Goal: Task Accomplishment & Management: Use online tool/utility

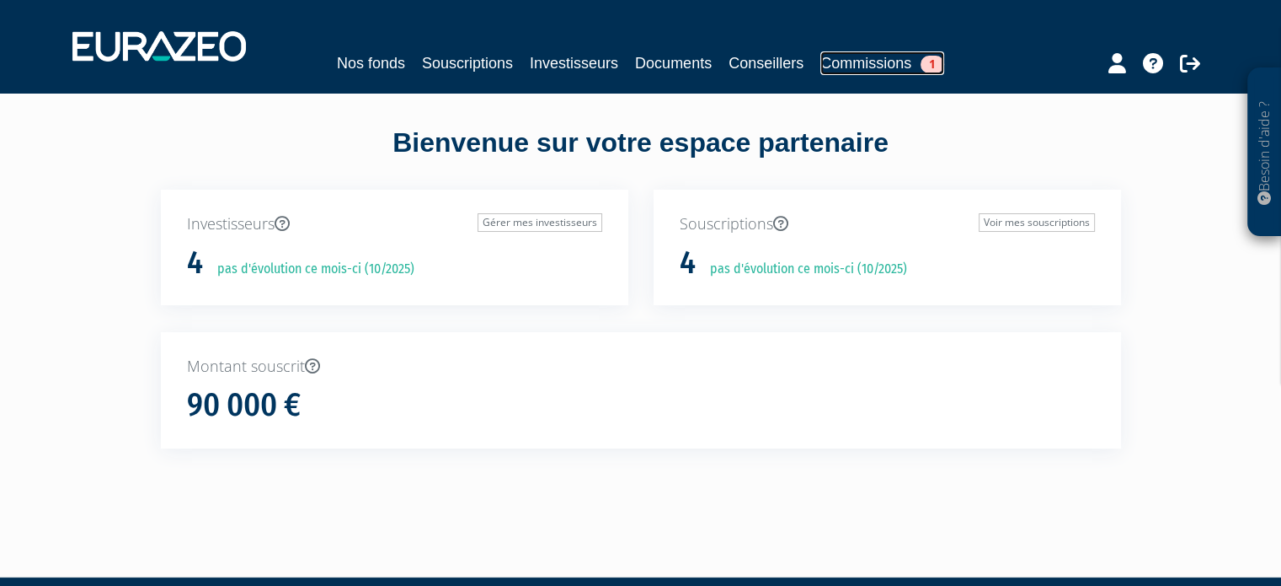
click at [891, 60] on link "Commissions 1" at bounding box center [883, 63] width 124 height 24
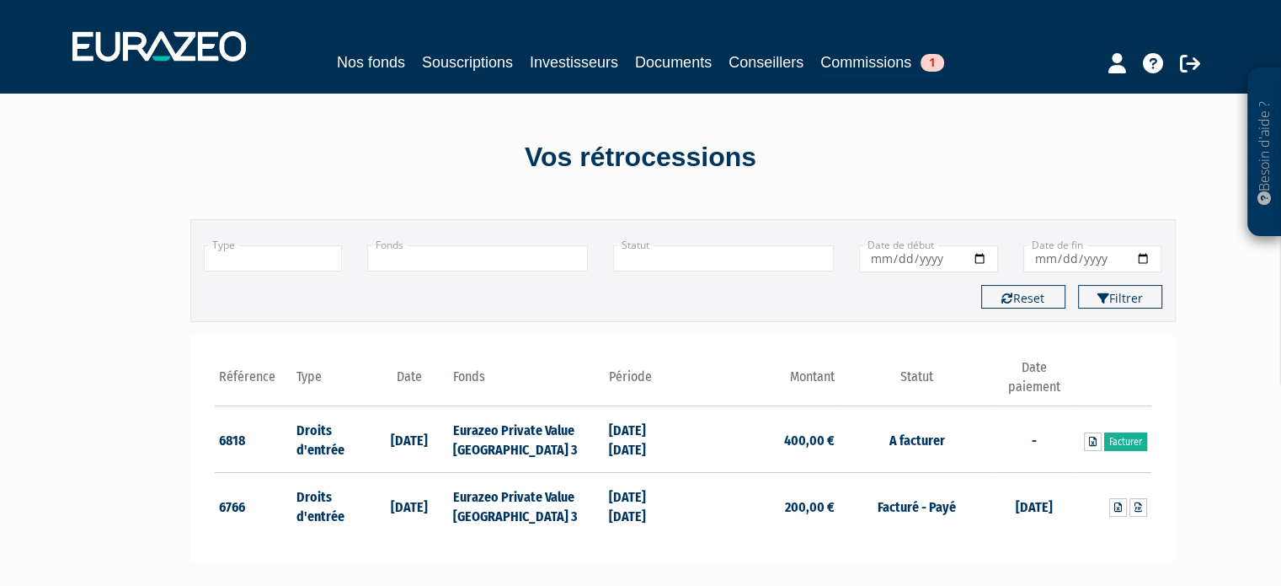
scroll to position [84, 0]
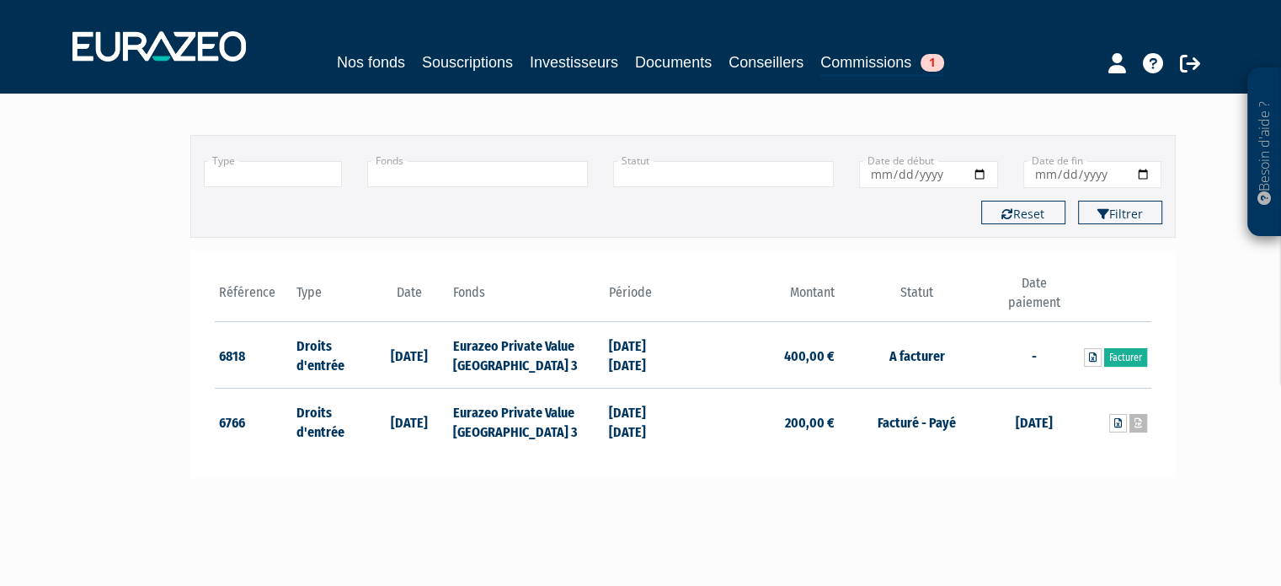
click at [1138, 427] on link at bounding box center [1139, 423] width 18 height 19
click at [1131, 355] on link "Facturer" at bounding box center [1126, 357] width 43 height 19
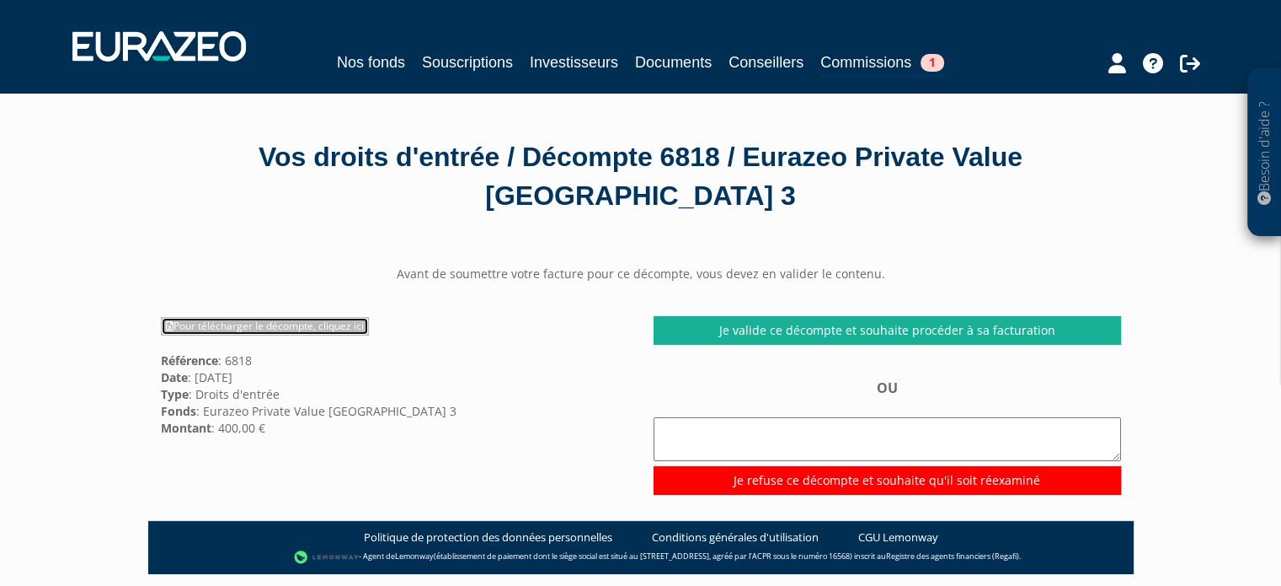
click at [320, 326] on link "Pour télécharger le décompte, cliquez ici" at bounding box center [265, 326] width 208 height 19
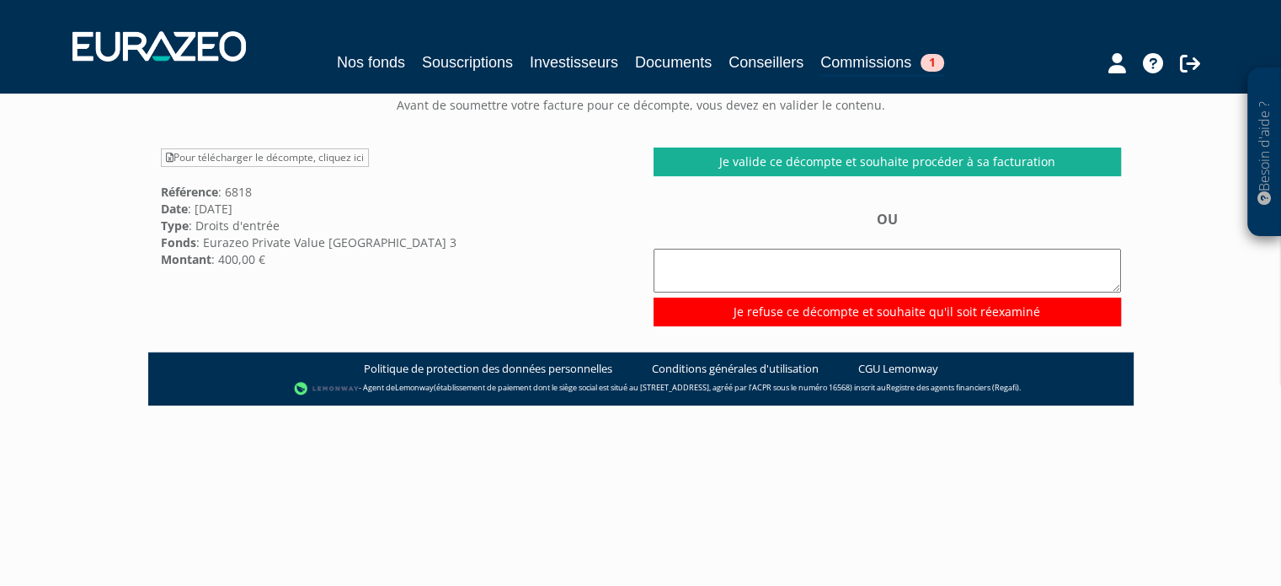
scroll to position [84, 0]
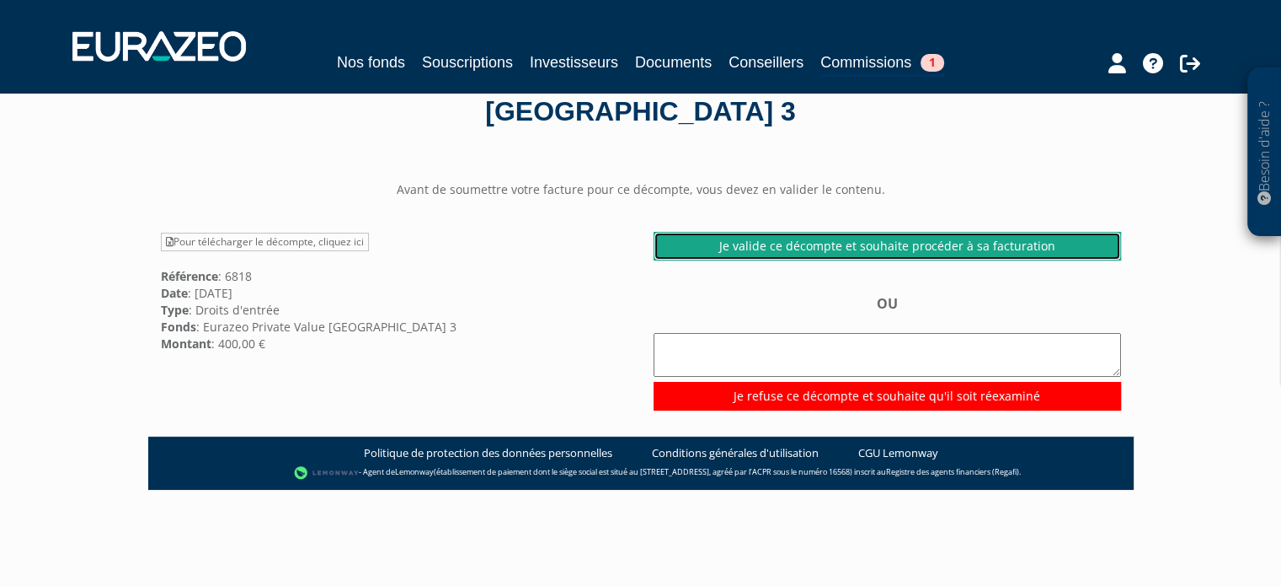
click at [931, 243] on link "Je valide ce décompte et souhaite procéder à sa facturation" at bounding box center [888, 246] width 468 height 29
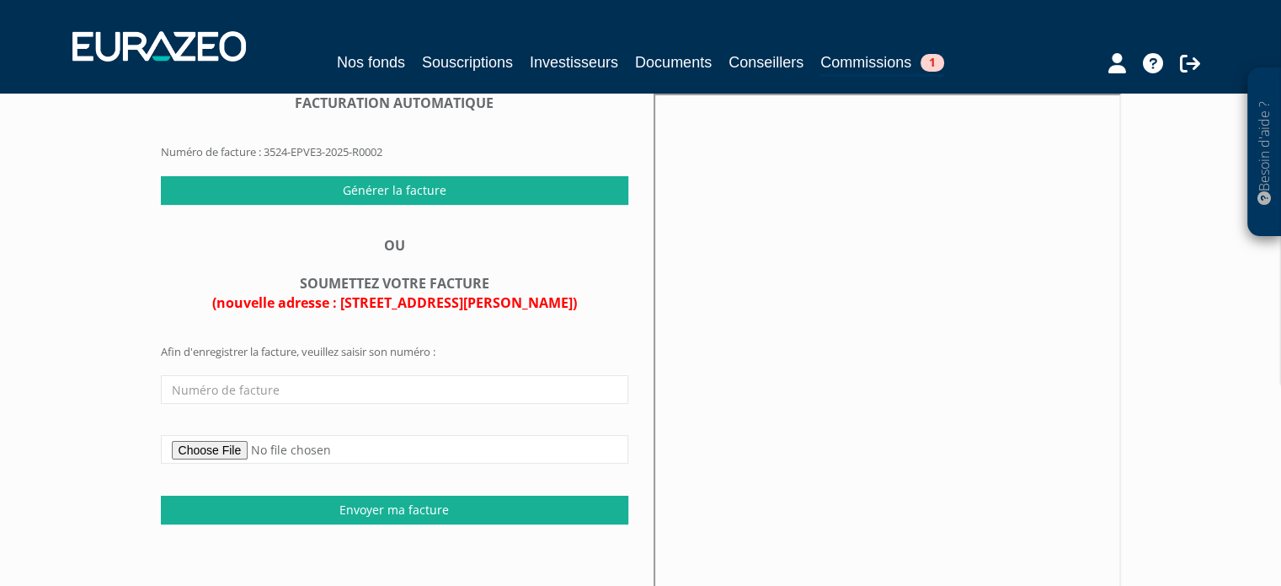
scroll to position [142, 0]
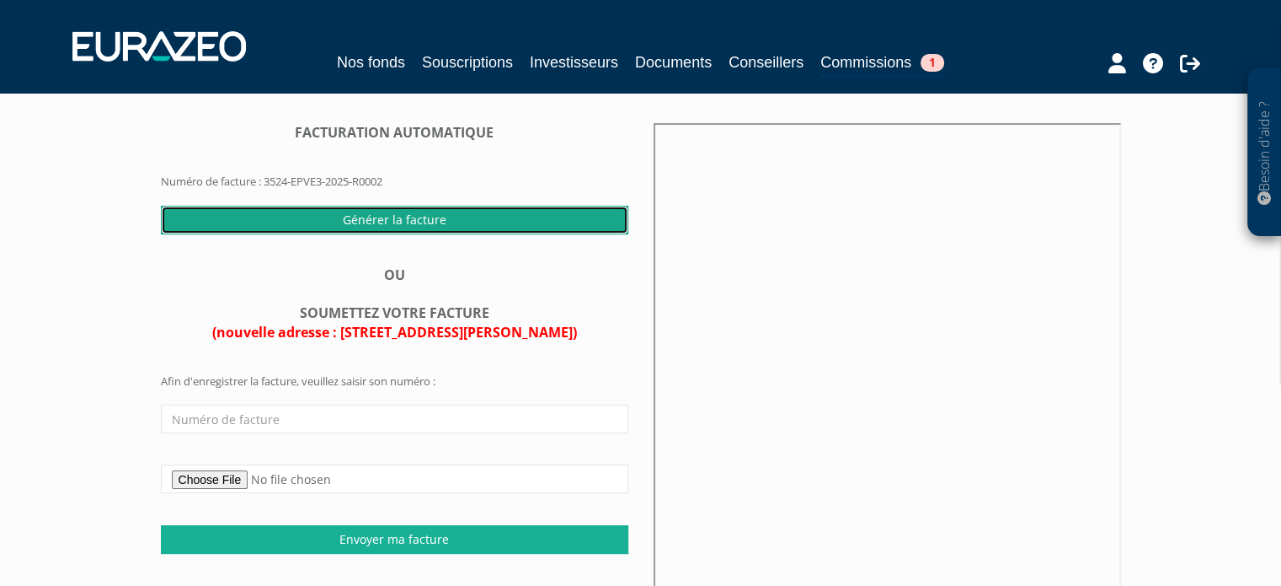
drag, startPoint x: 421, startPoint y: 213, endPoint x: 132, endPoint y: 164, distance: 293.1
click at [132, 164] on div "Besoin d'aide ? × J'ai besoin d'aide Si vous avez une question à propos du fonc…" at bounding box center [640, 314] width 1281 height 913
click at [448, 222] on input "Générer la facture" at bounding box center [395, 220] width 468 height 29
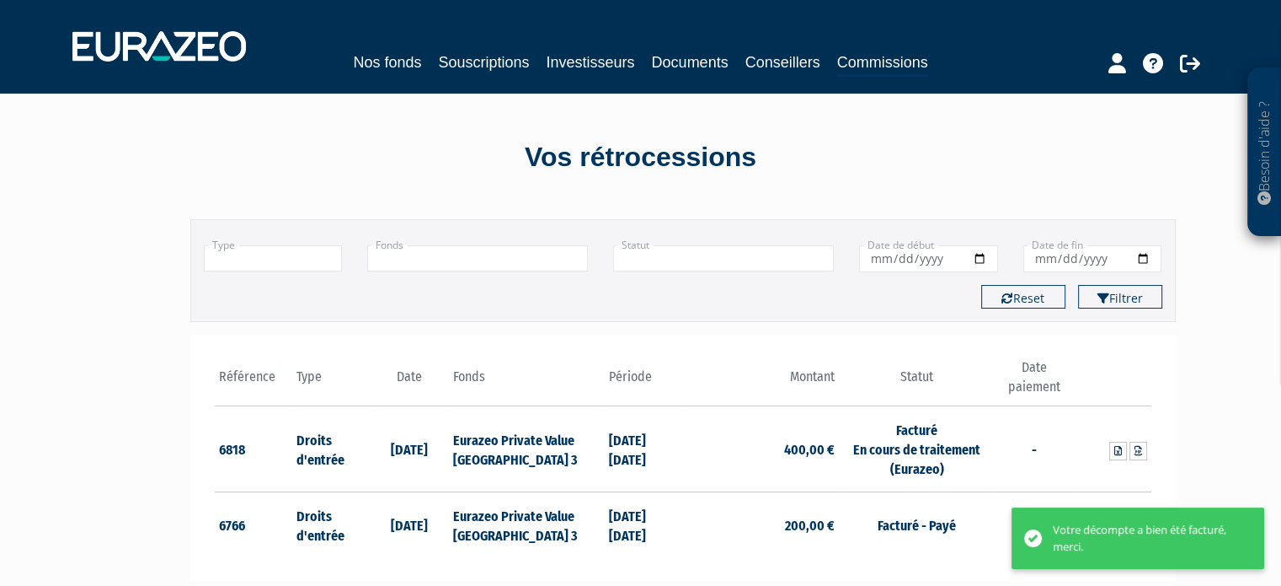
scroll to position [168, 0]
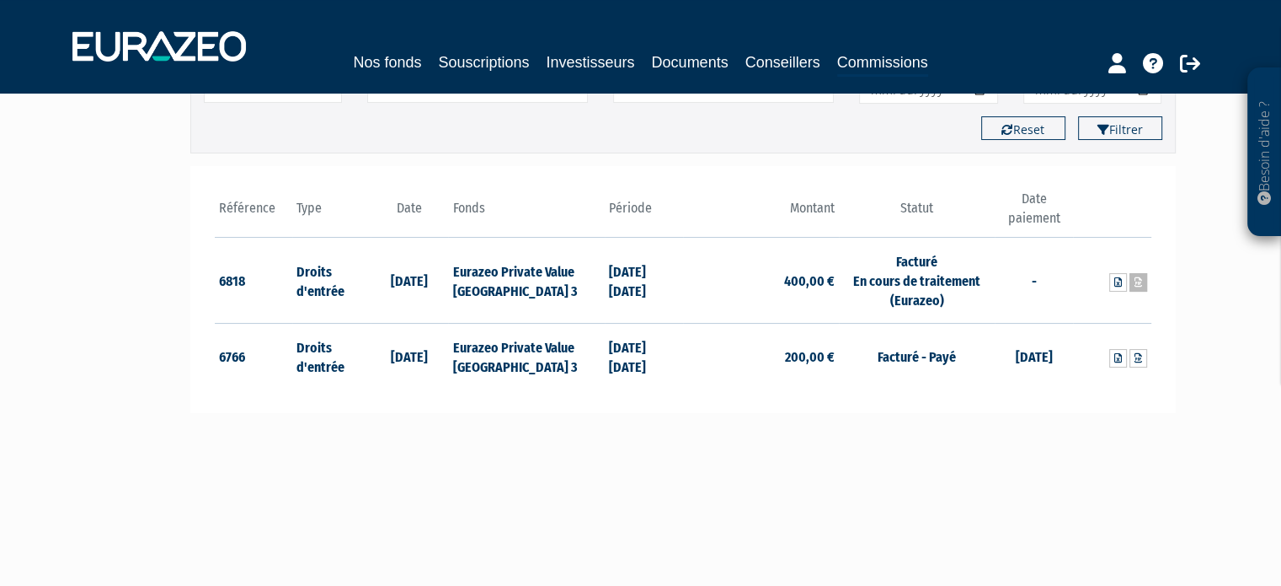
click at [1139, 282] on icon at bounding box center [1139, 282] width 8 height 10
click at [1191, 67] on icon at bounding box center [1190, 63] width 20 height 20
